Goal: Find specific page/section: Find specific page/section

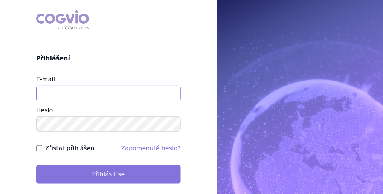
type input "michaela.kucerova@medochemie.com"
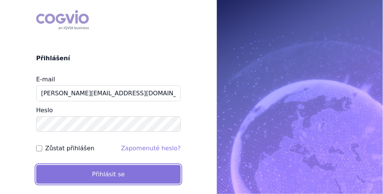
click at [147, 174] on button "Přihlásit se" at bounding box center [108, 174] width 145 height 19
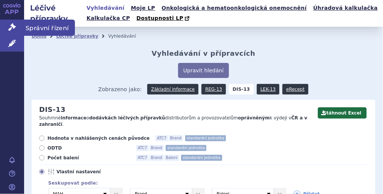
click at [12, 29] on icon at bounding box center [12, 27] width 8 height 8
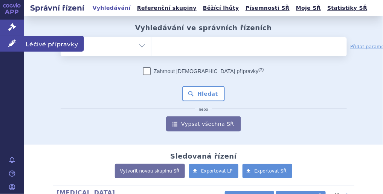
click at [39, 44] on span "Léčivé přípravky" at bounding box center [54, 44] width 60 height 16
